Goal: Communication & Community: Ask a question

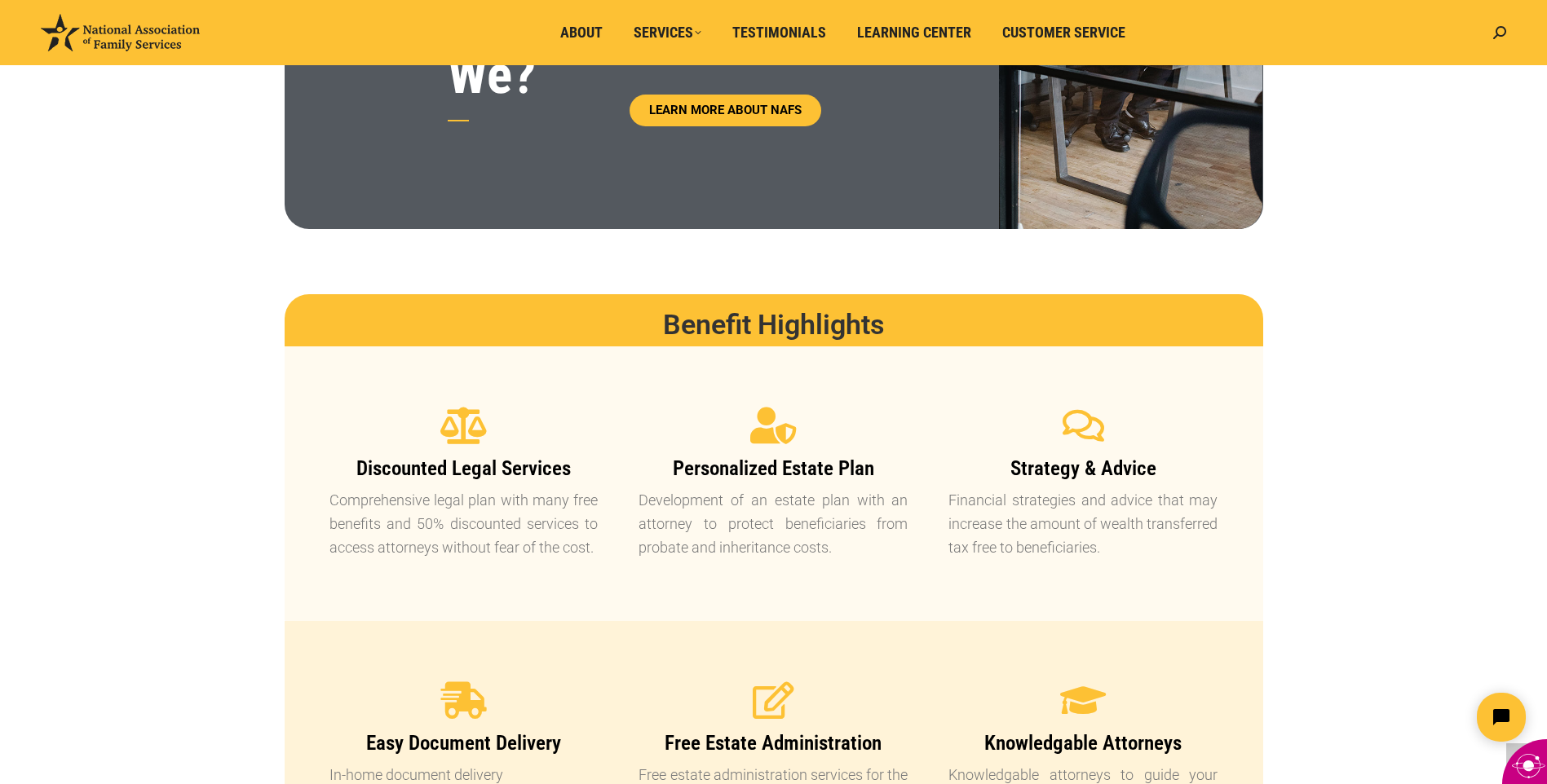
scroll to position [1053, 0]
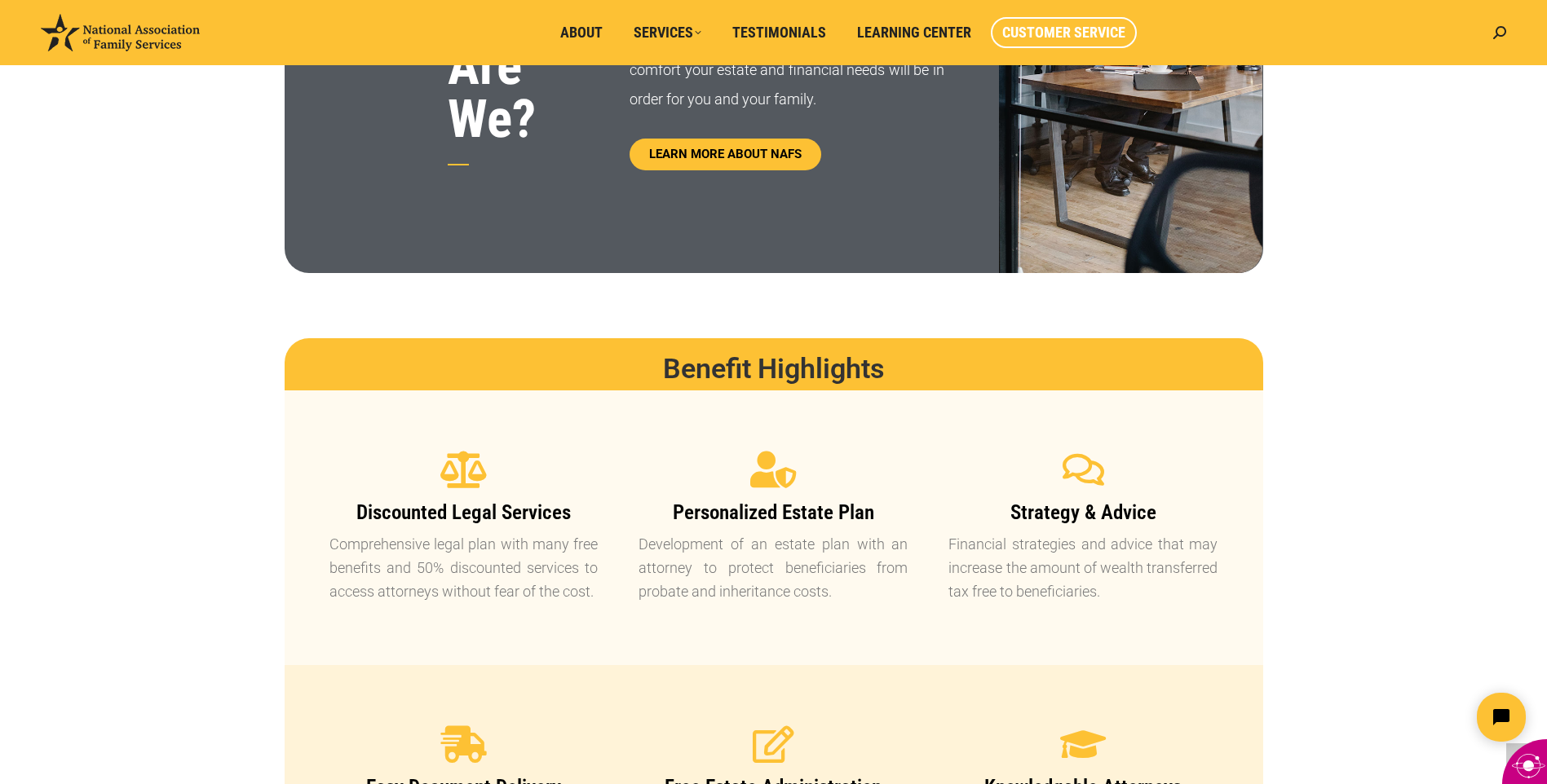
click at [1055, 30] on span "Customer Service" at bounding box center [1064, 32] width 123 height 18
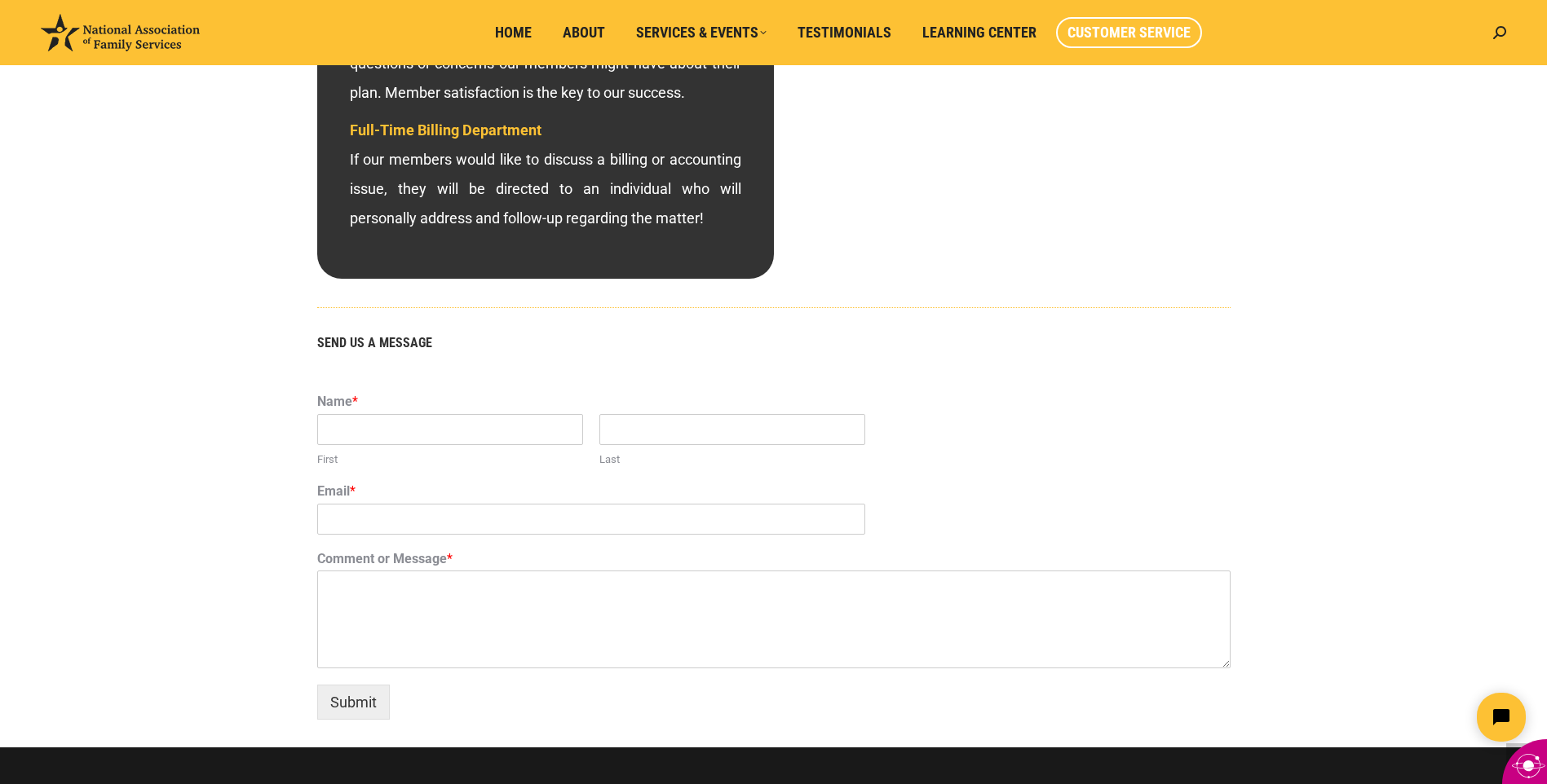
scroll to position [896, 0]
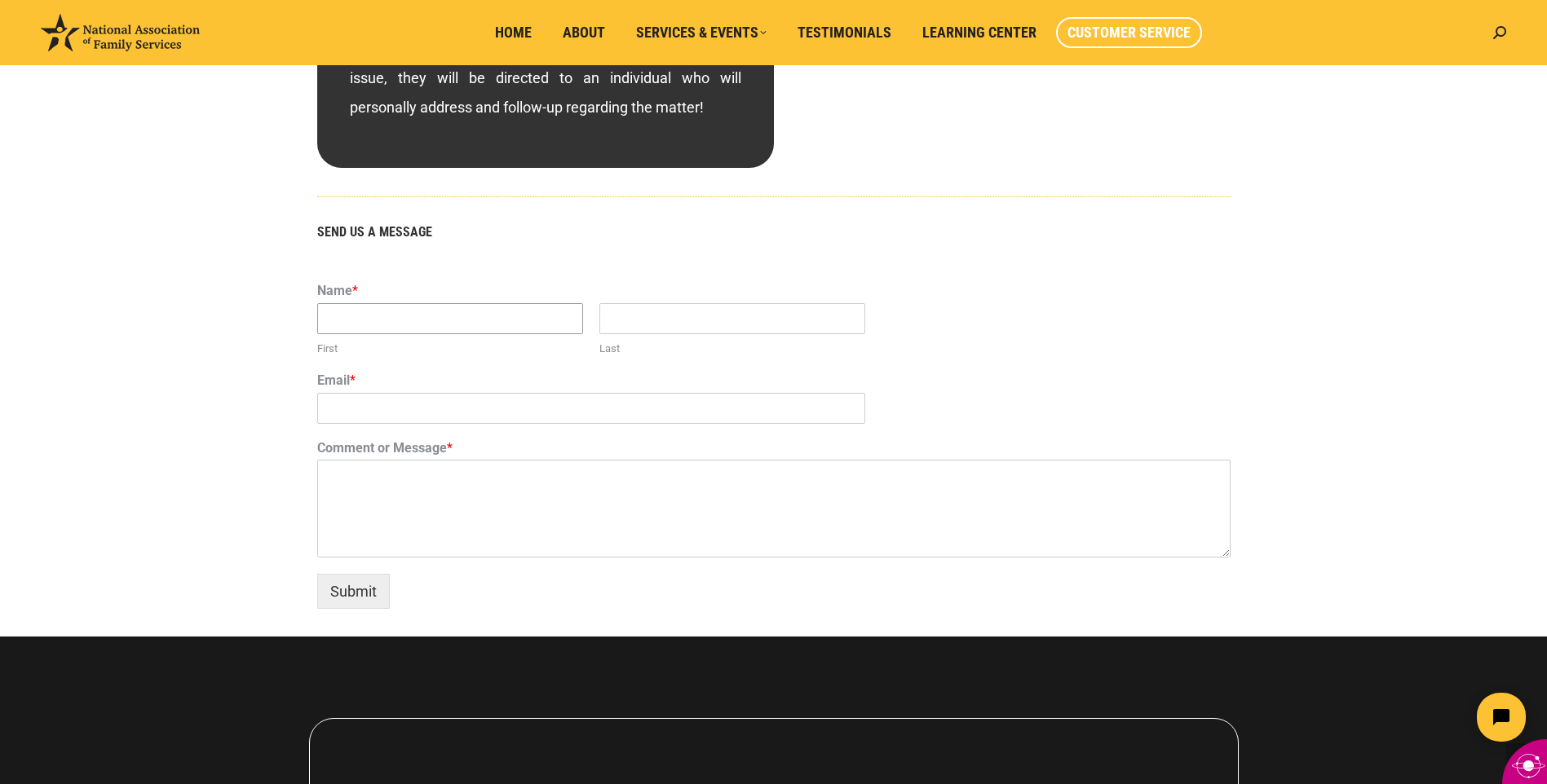
click at [472, 322] on input "First" at bounding box center [450, 319] width 266 height 31
type input "[PERSON_NAME]"
type input "bari"
type input "[EMAIL_ADDRESS][DOMAIN_NAME]"
click at [385, 474] on textarea "Comment or Message *" at bounding box center [774, 509] width 913 height 98
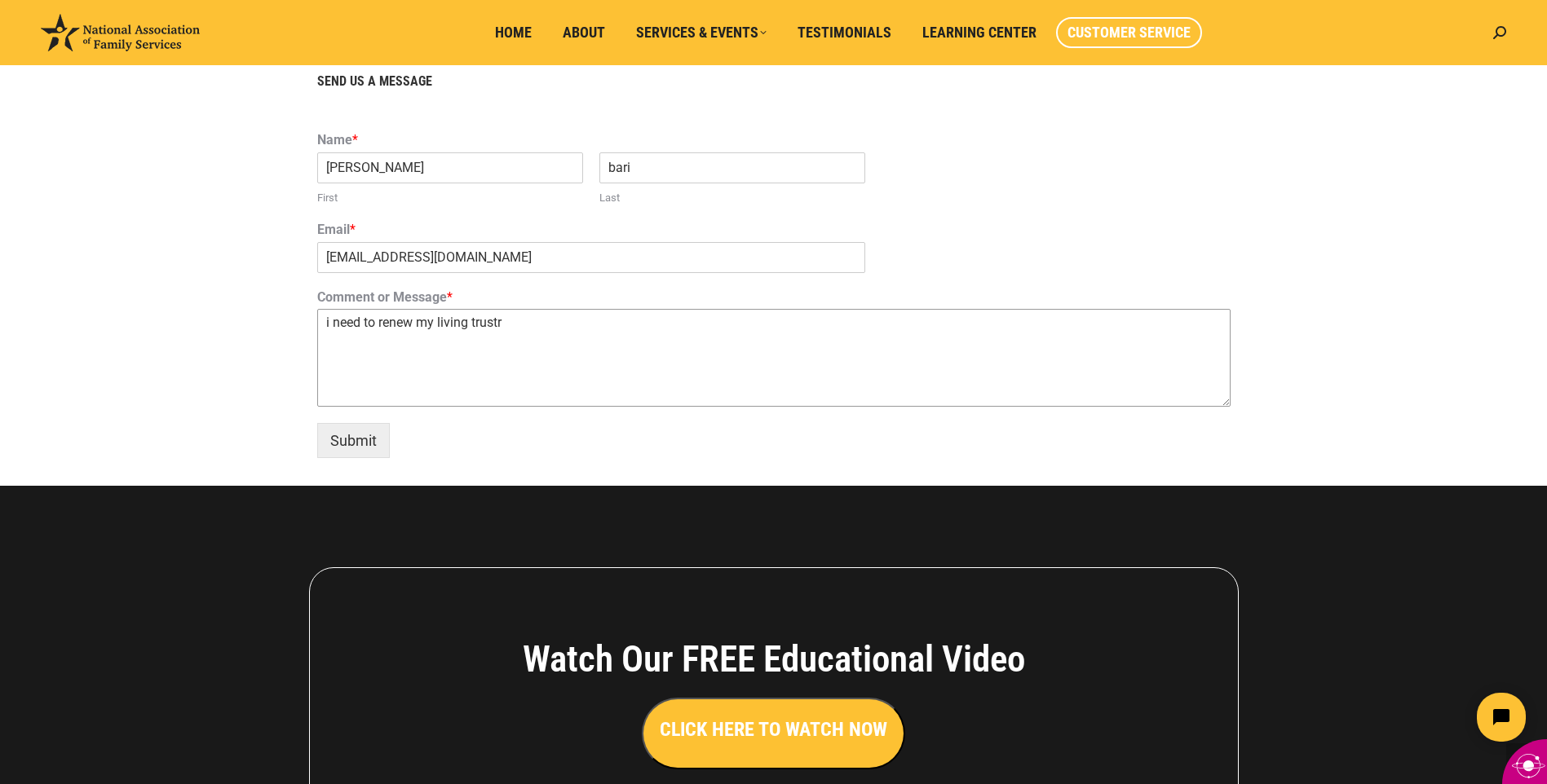
scroll to position [1060, 0]
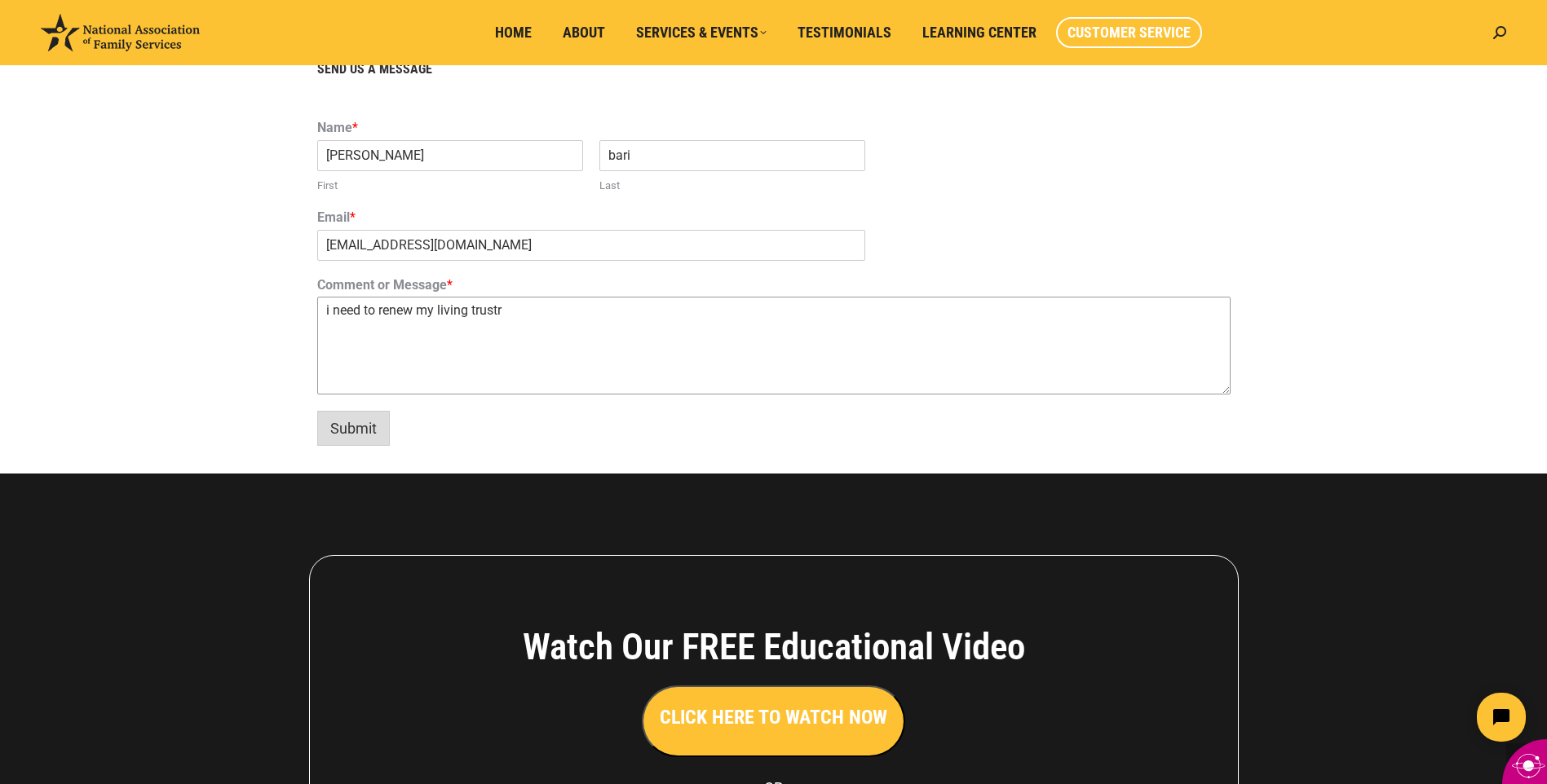
type textarea "i need to renew my living trustr"
click at [359, 427] on button "Submit" at bounding box center [354, 428] width 73 height 35
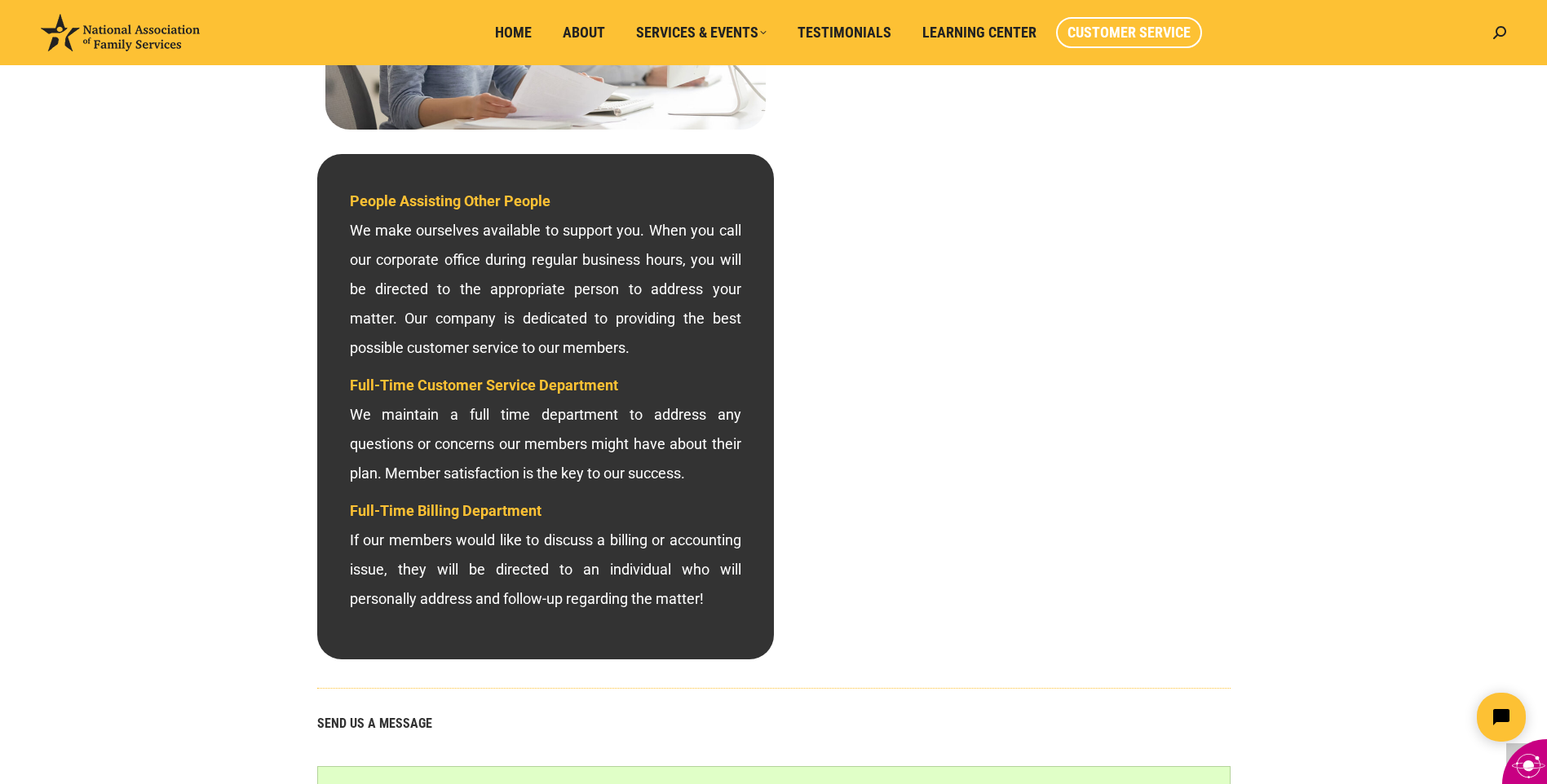
scroll to position [162, 0]
